Goal: Entertainment & Leisure: Browse casually

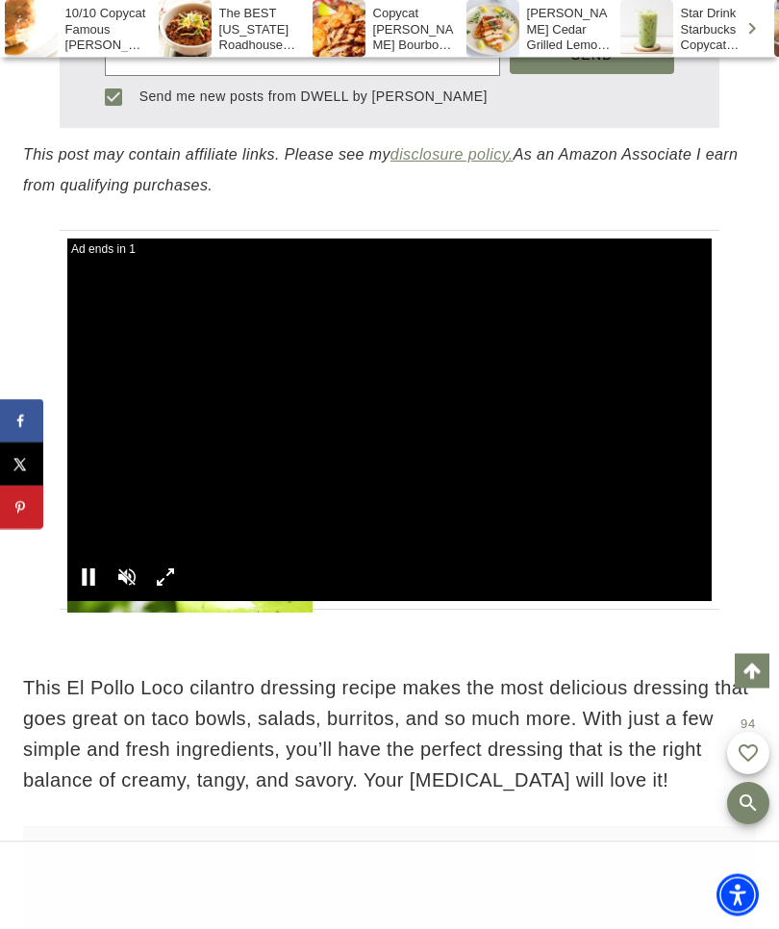
scroll to position [1143, 0]
click at [128, 561] on div at bounding box center [127, 577] width 35 height 35
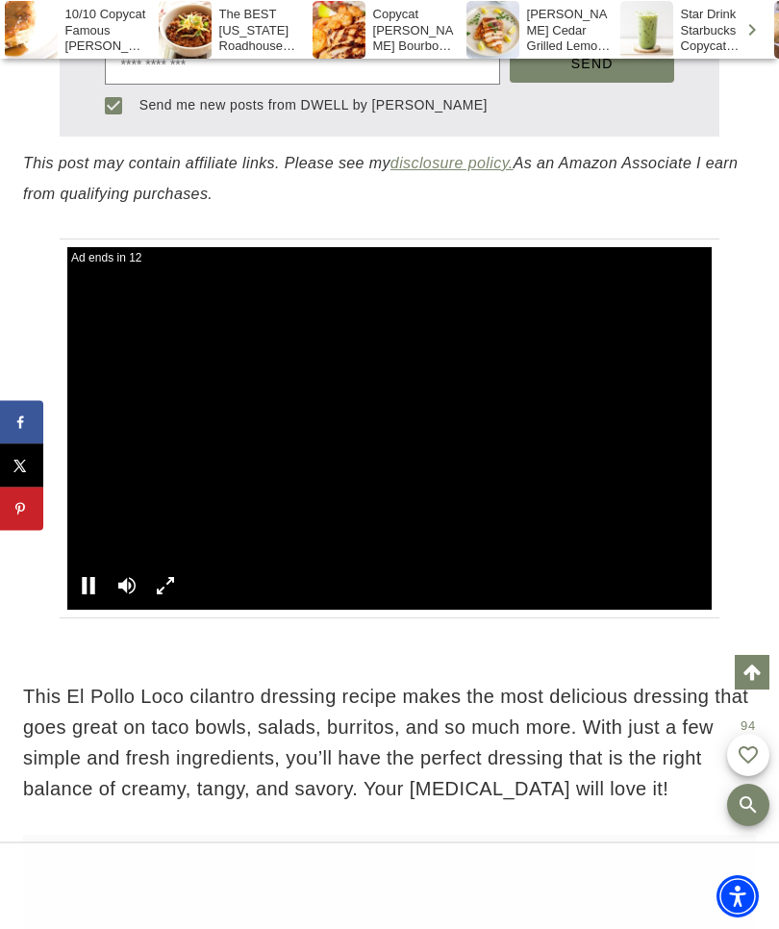
scroll to position [1135, 0]
click at [88, 578] on div at bounding box center [88, 585] width 35 height 35
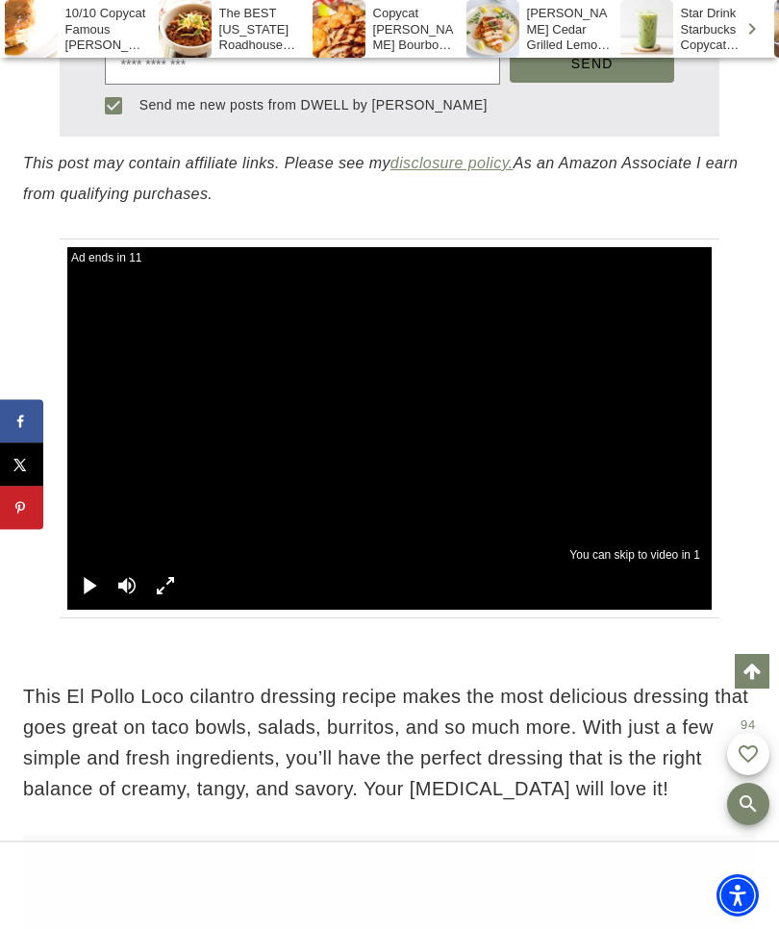
click at [134, 583] on div at bounding box center [127, 585] width 35 height 35
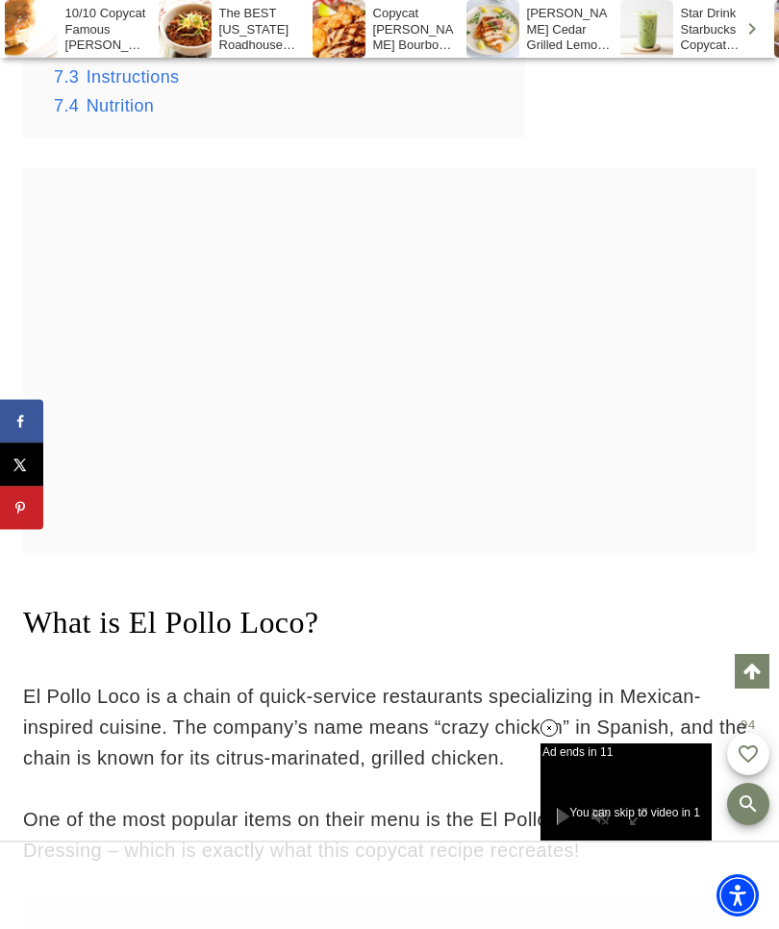
scroll to position [2714, 0]
